Goal: Task Accomplishment & Management: Use online tool/utility

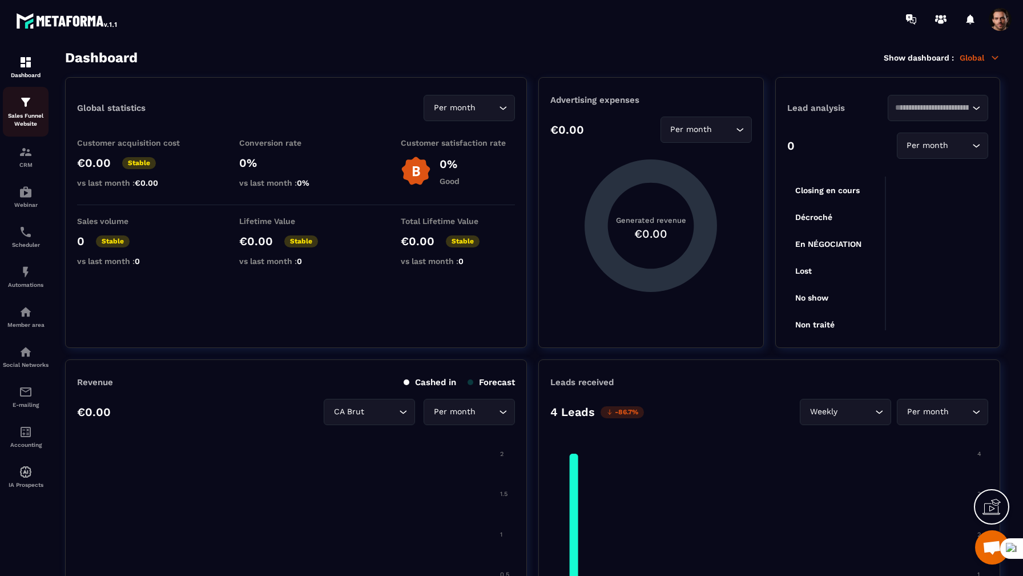
click at [36, 120] on p "Sales Funnel Website" at bounding box center [26, 120] width 46 height 16
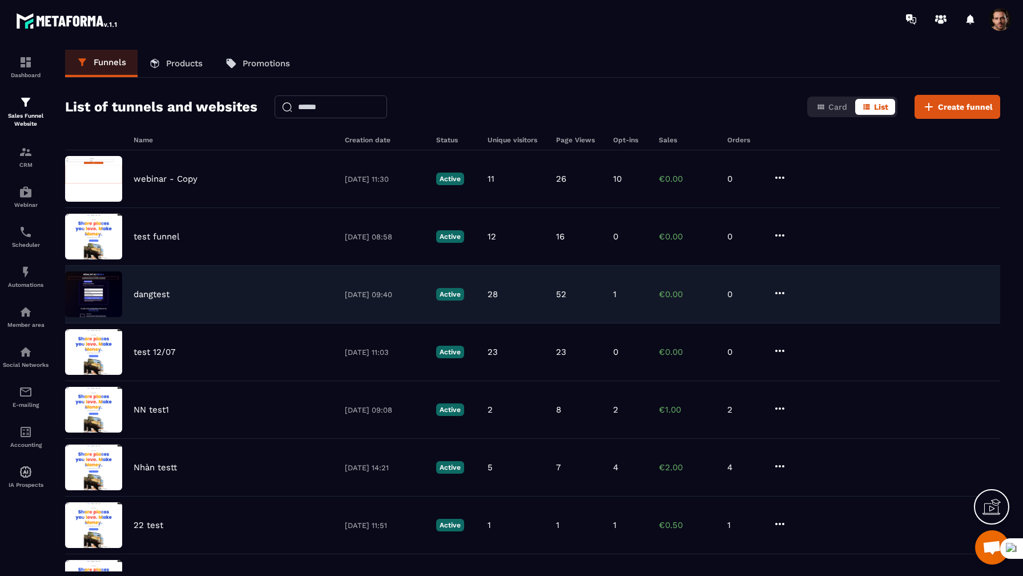
click at [151, 289] on p "dangtest" at bounding box center [152, 294] width 36 height 10
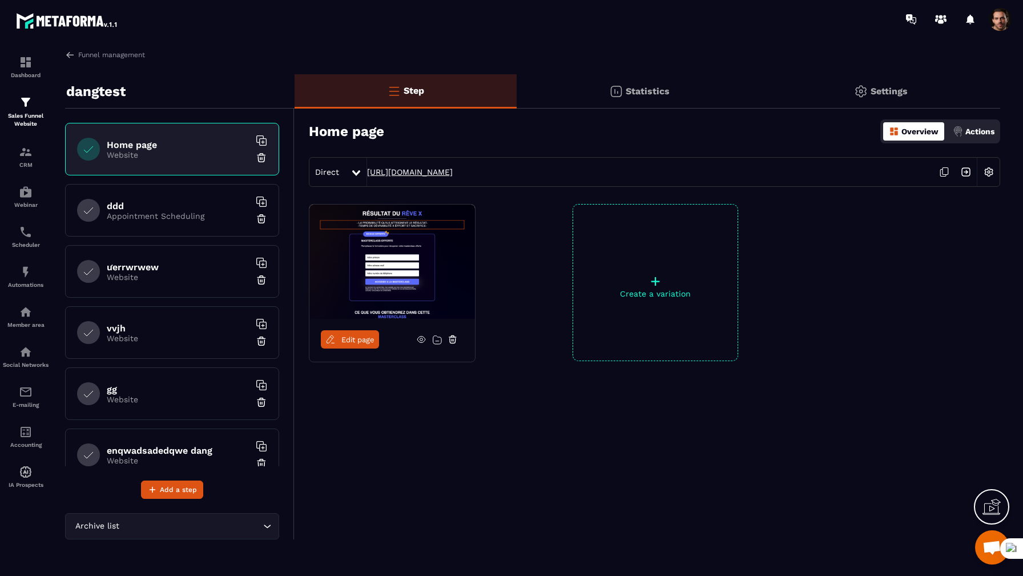
click at [422, 173] on link "[URL][DOMAIN_NAME]" at bounding box center [410, 171] width 86 height 9
click at [993, 168] on img at bounding box center [989, 172] width 22 height 22
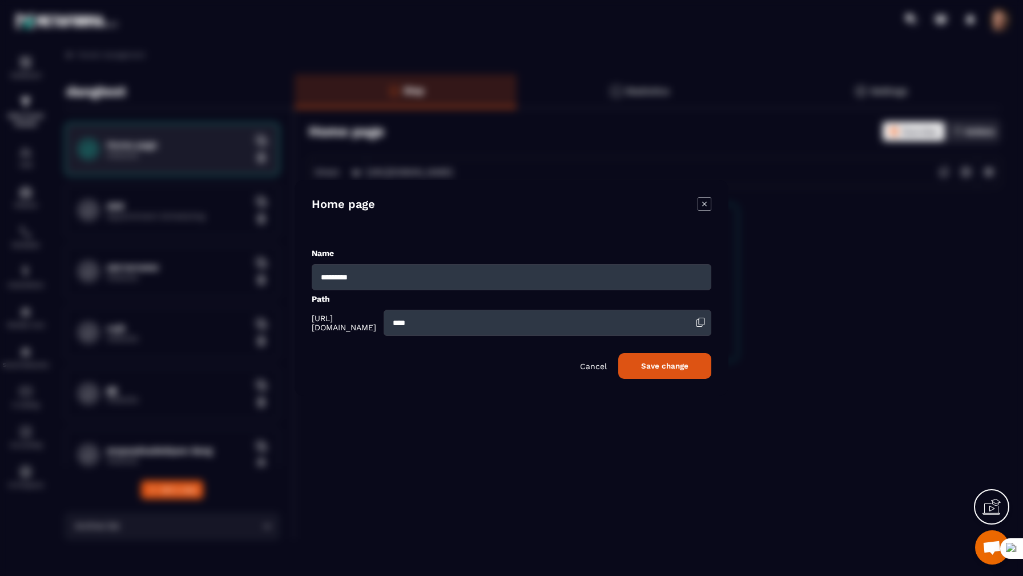
click at [703, 208] on icon "Modal window" at bounding box center [705, 204] width 14 height 14
